Goal: Find specific page/section: Find specific page/section

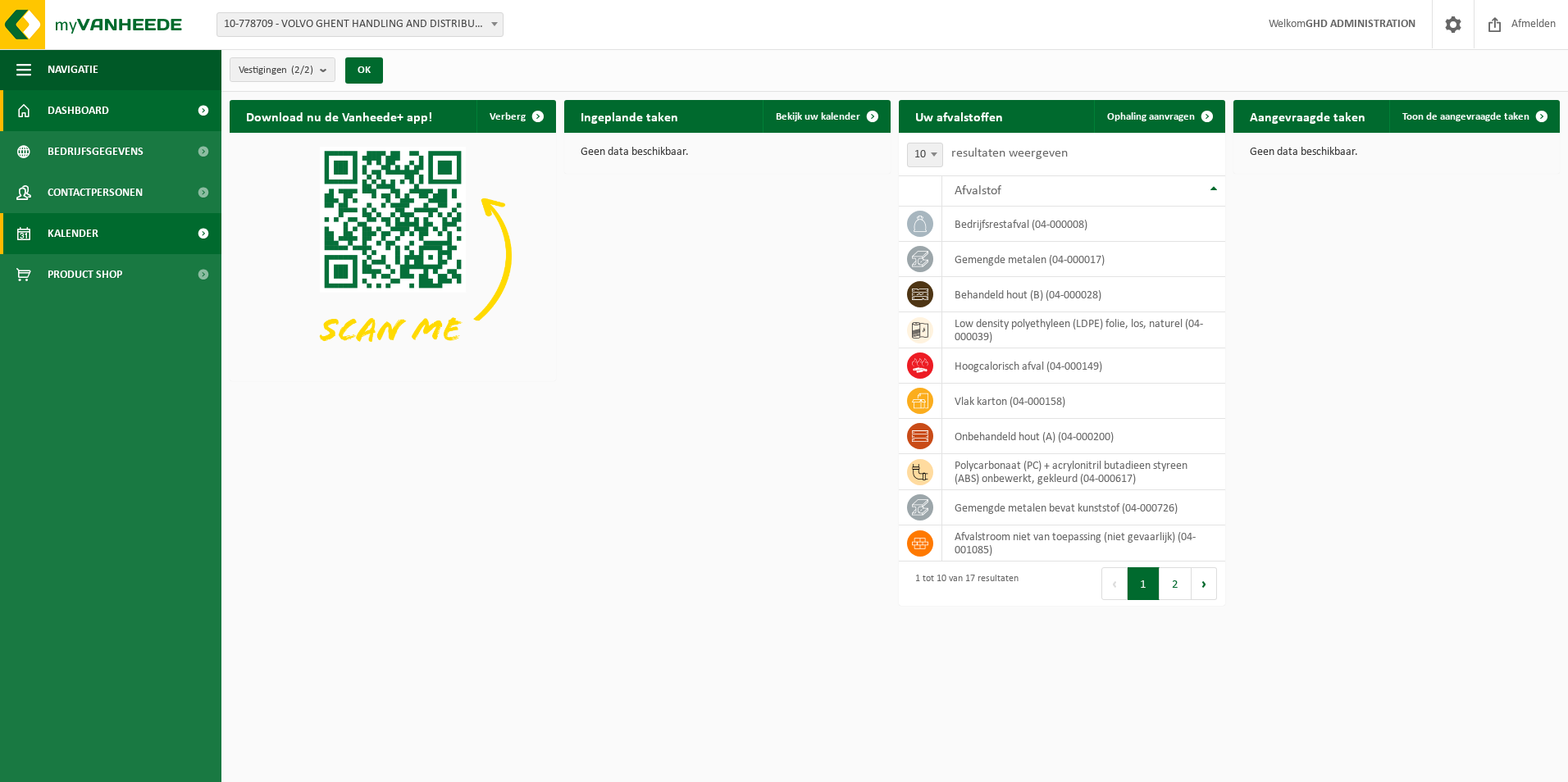
click at [29, 222] on span at bounding box center [23, 234] width 15 height 41
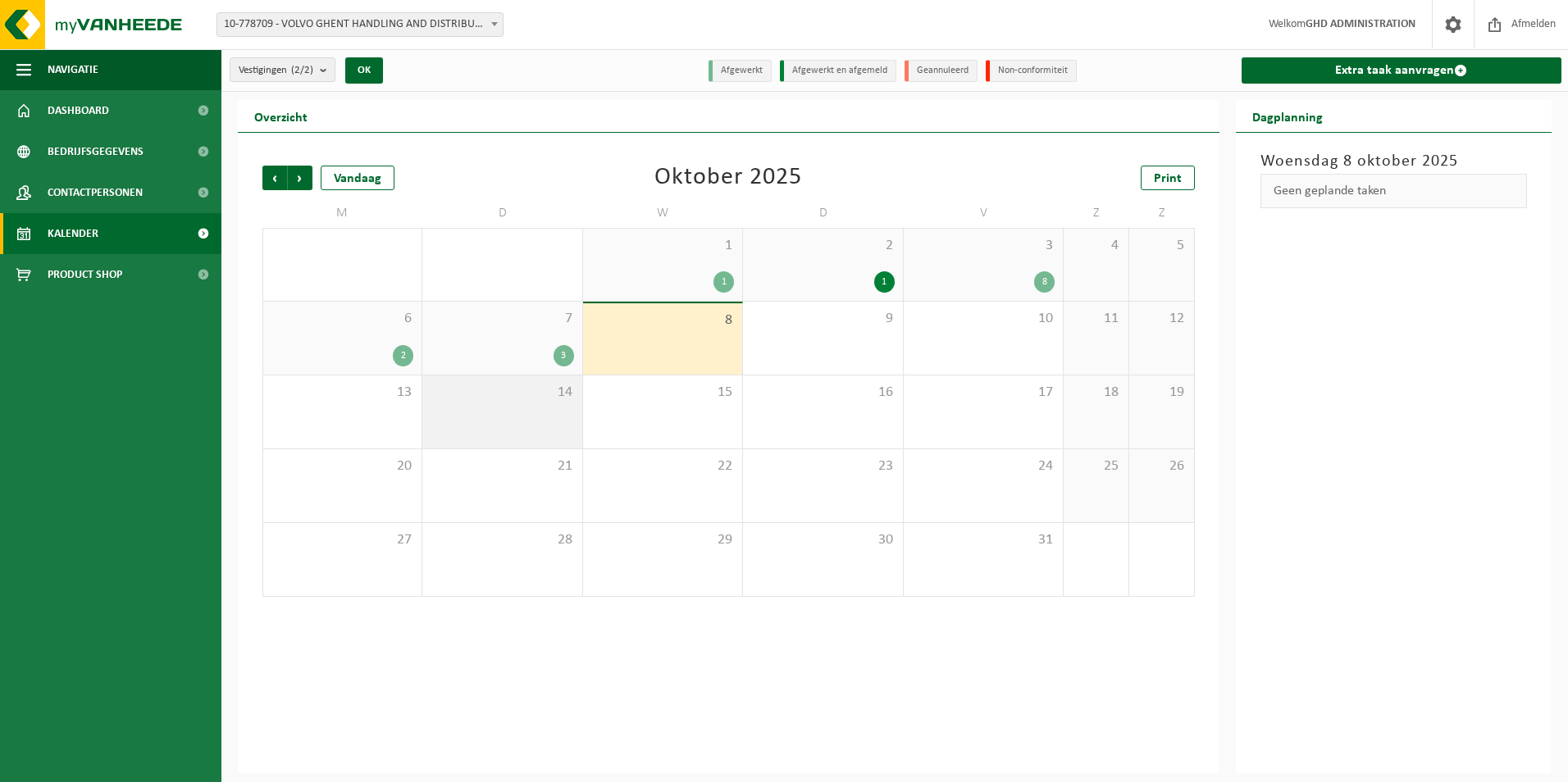
click at [563, 389] on span "14" at bounding box center [501, 393] width 143 height 18
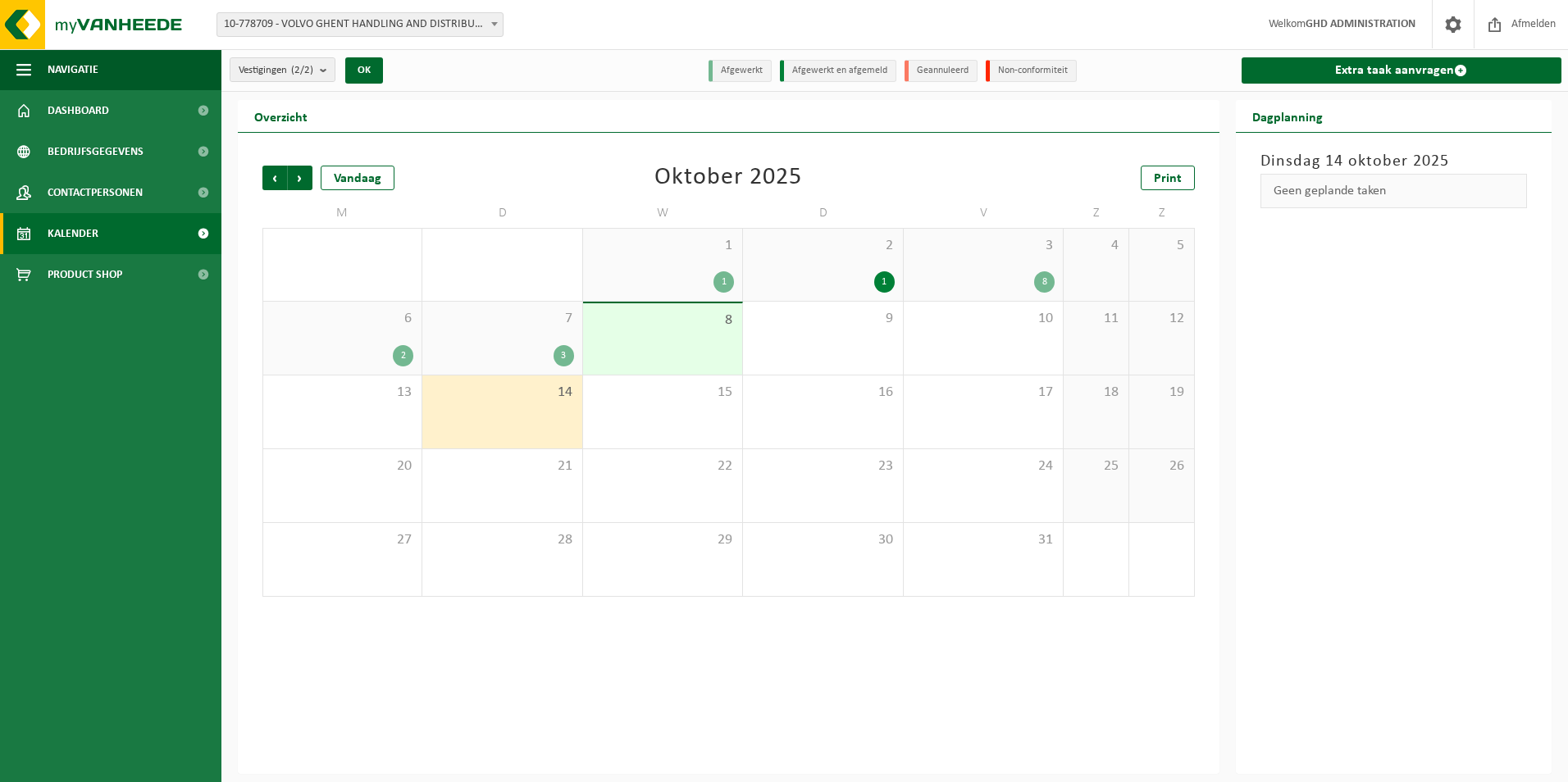
click at [615, 349] on div "8" at bounding box center [662, 338] width 159 height 71
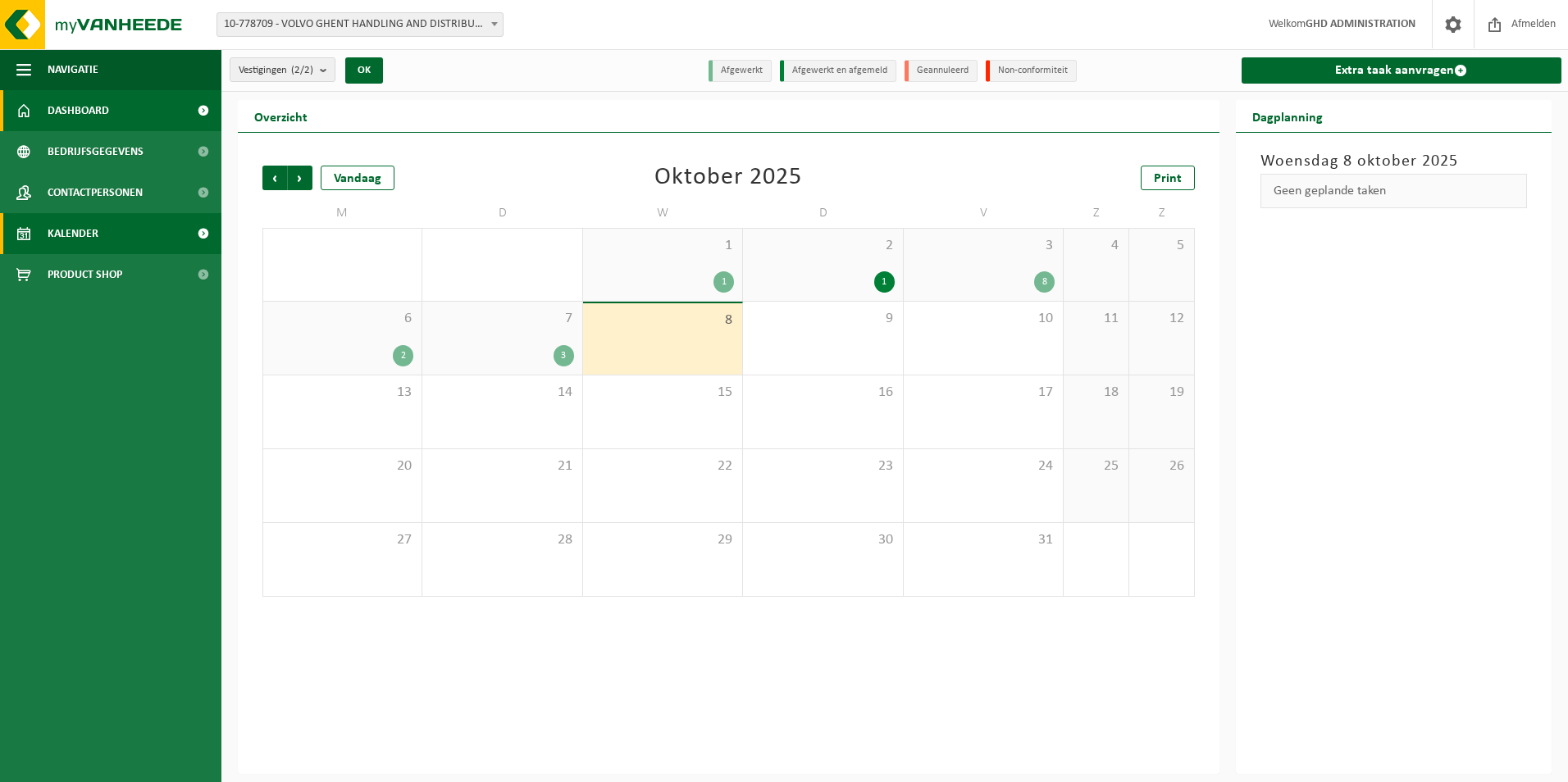
click at [59, 104] on span "Dashboard" at bounding box center [78, 110] width 62 height 41
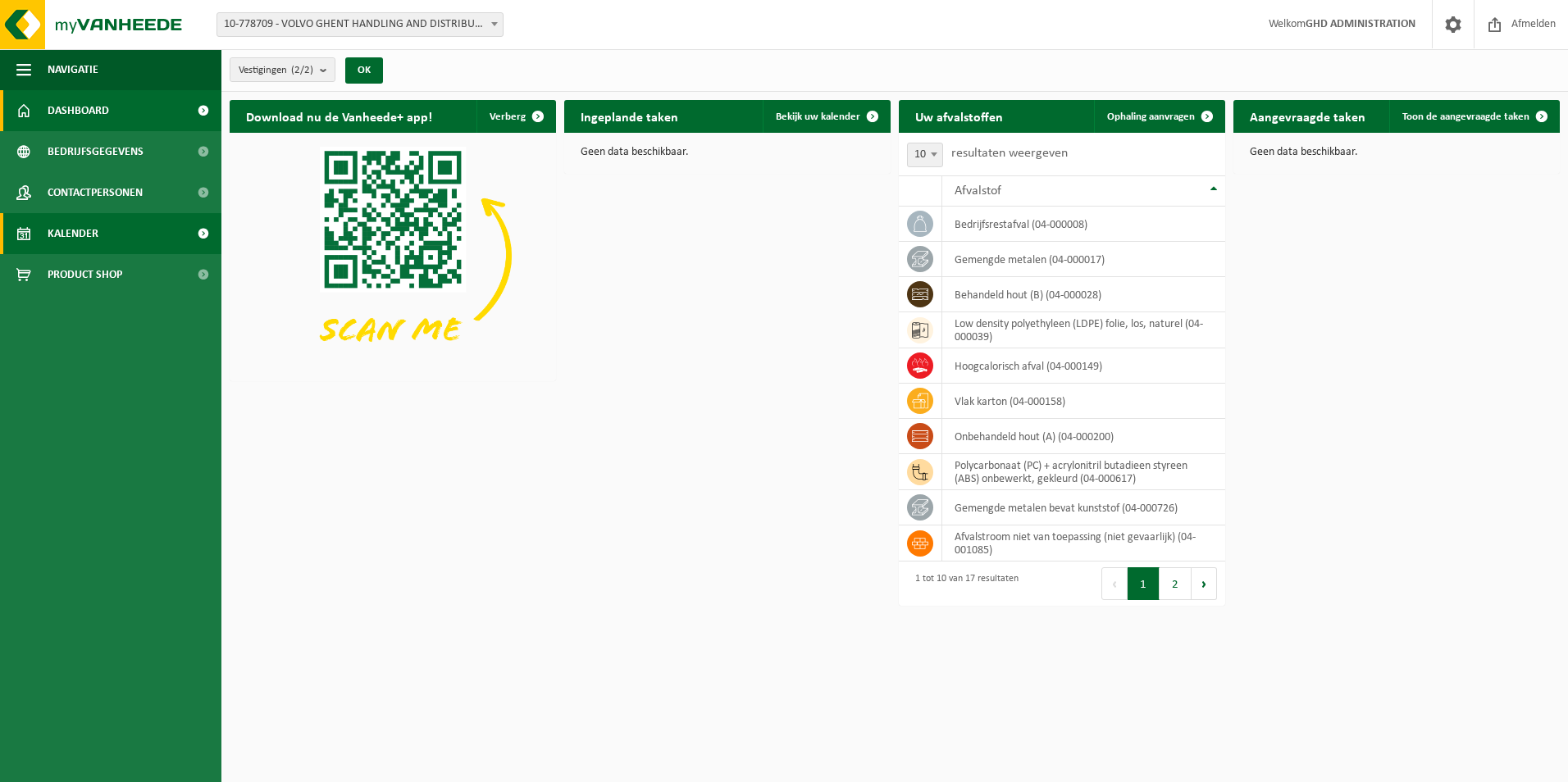
click at [75, 232] on span "Kalender" at bounding box center [73, 234] width 51 height 41
click at [114, 233] on link "Kalender" at bounding box center [110, 234] width 222 height 41
